Goal: Task Accomplishment & Management: Manage account settings

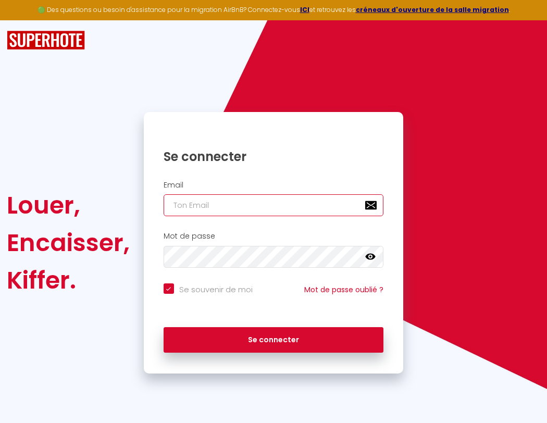
type input "s"
checkbox input "true"
type input "su"
checkbox input "true"
type input "sup"
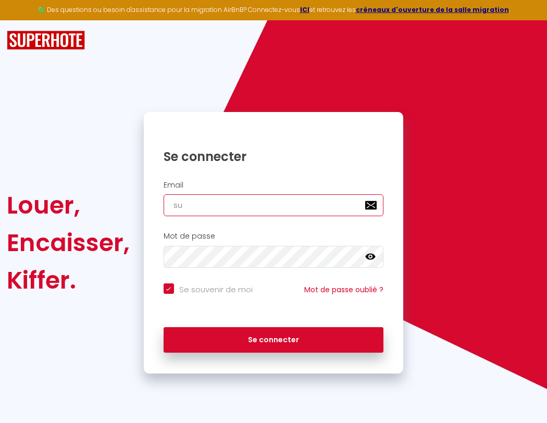
checkbox input "true"
type input "supe"
checkbox input "true"
type input "super"
checkbox input "true"
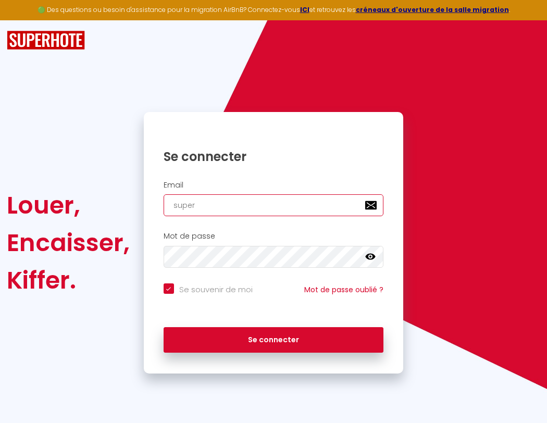
type input "superb"
checkbox input "true"
type input "superbo"
checkbox input "true"
type input "s"
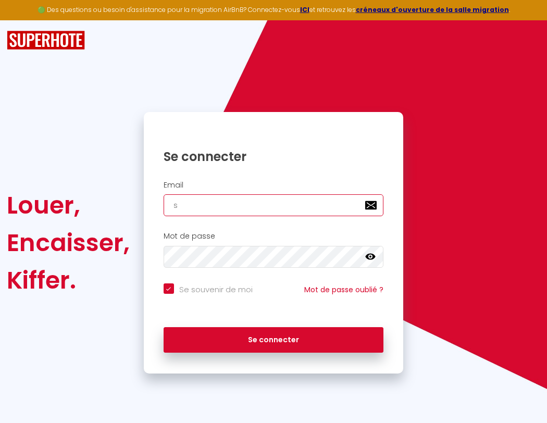
checkbox input "true"
type input "su"
checkbox input "true"
type input "sup"
checkbox input "true"
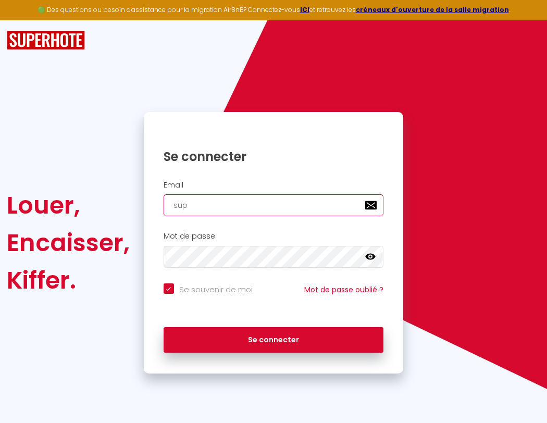
type input "supe"
checkbox input "true"
type input "superbordea"
checkbox input "true"
type input "super"
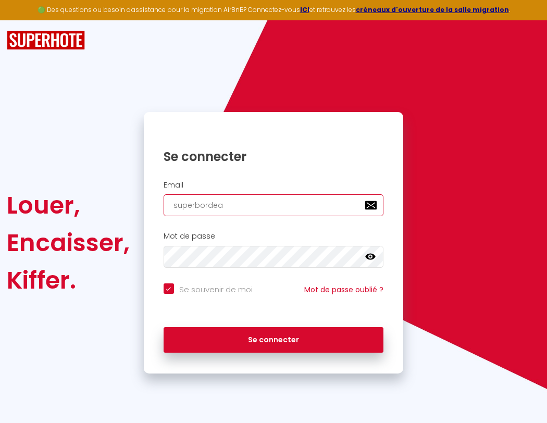
checkbox input "true"
type input "superbordeau"
checkbox input "true"
type input "superb"
checkbox input "true"
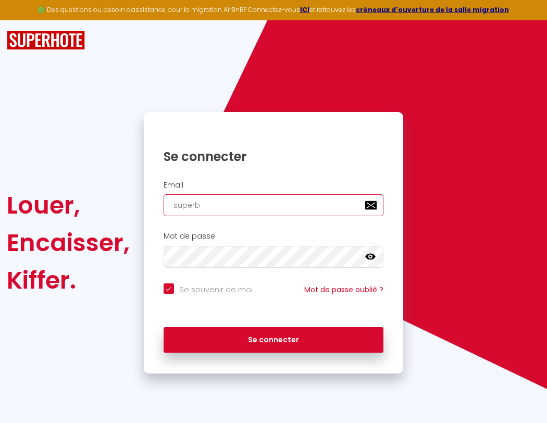
type input "superbordeaux"
checkbox input "true"
type input "s"
checkbox input "true"
type input "superbor"
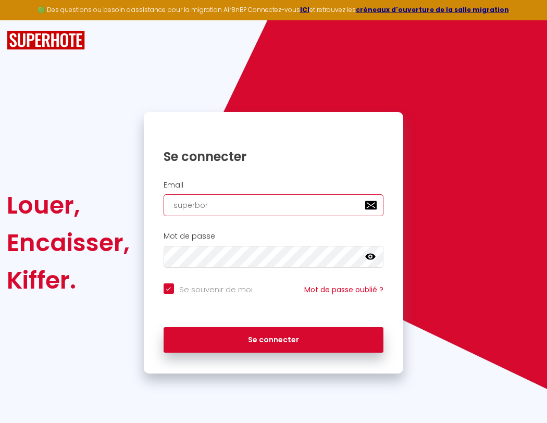
checkbox input "true"
type input "superbord"
checkbox input "true"
type input "superborde"
checkbox input "true"
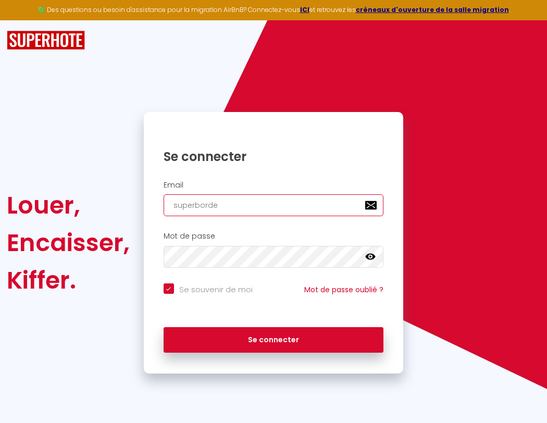
type input "superbordea"
checkbox input "true"
type input "superb"
checkbox input "true"
type input "superbordeau"
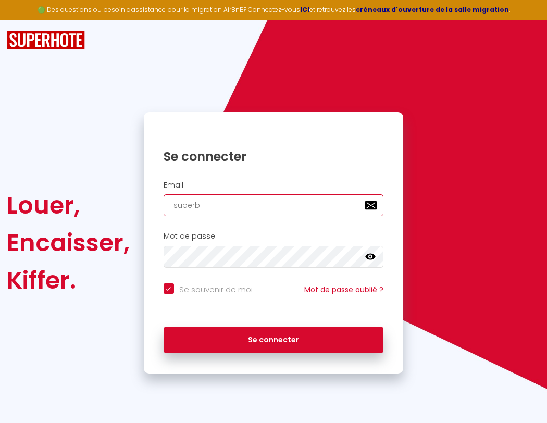
checkbox input "true"
